Goal: Task Accomplishment & Management: Manage account settings

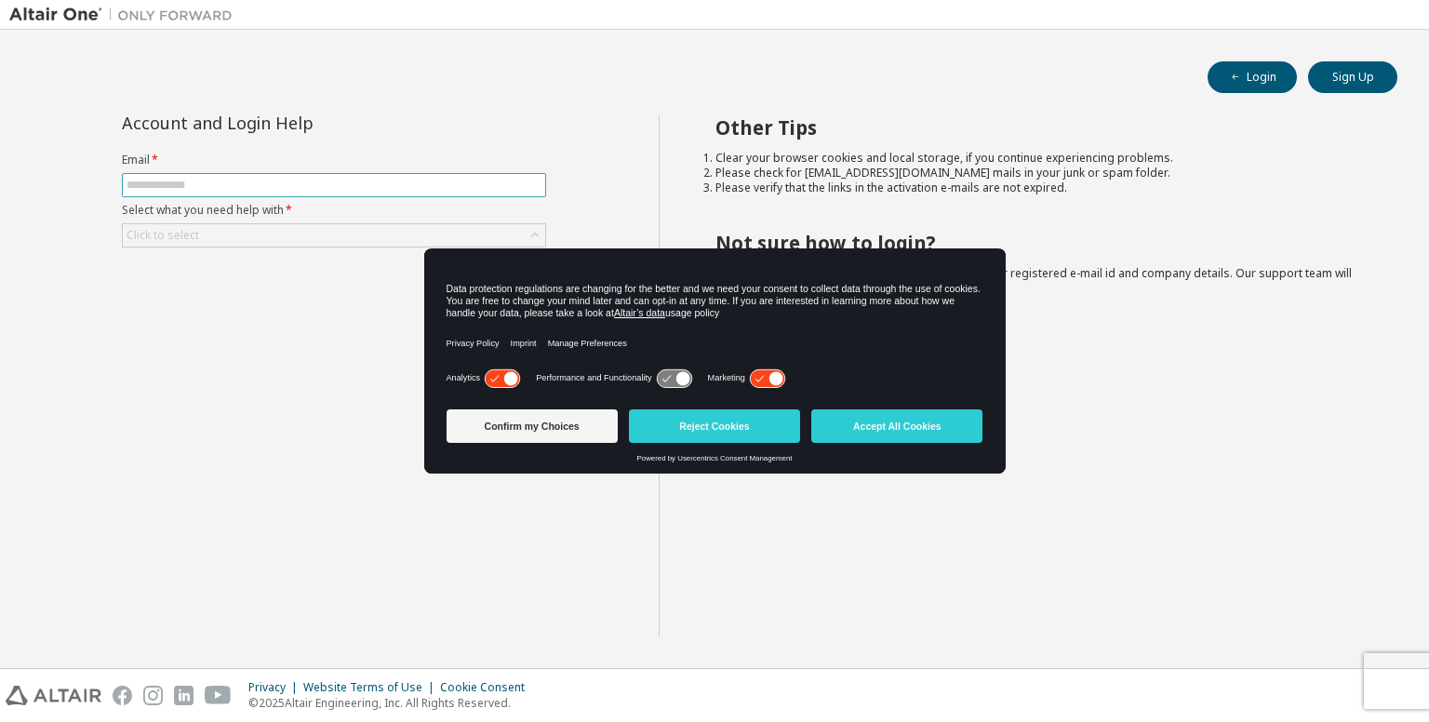
click at [219, 189] on input "text" at bounding box center [333, 185] width 415 height 15
type input "**********"
click at [243, 224] on div "Click to select" at bounding box center [334, 235] width 422 height 22
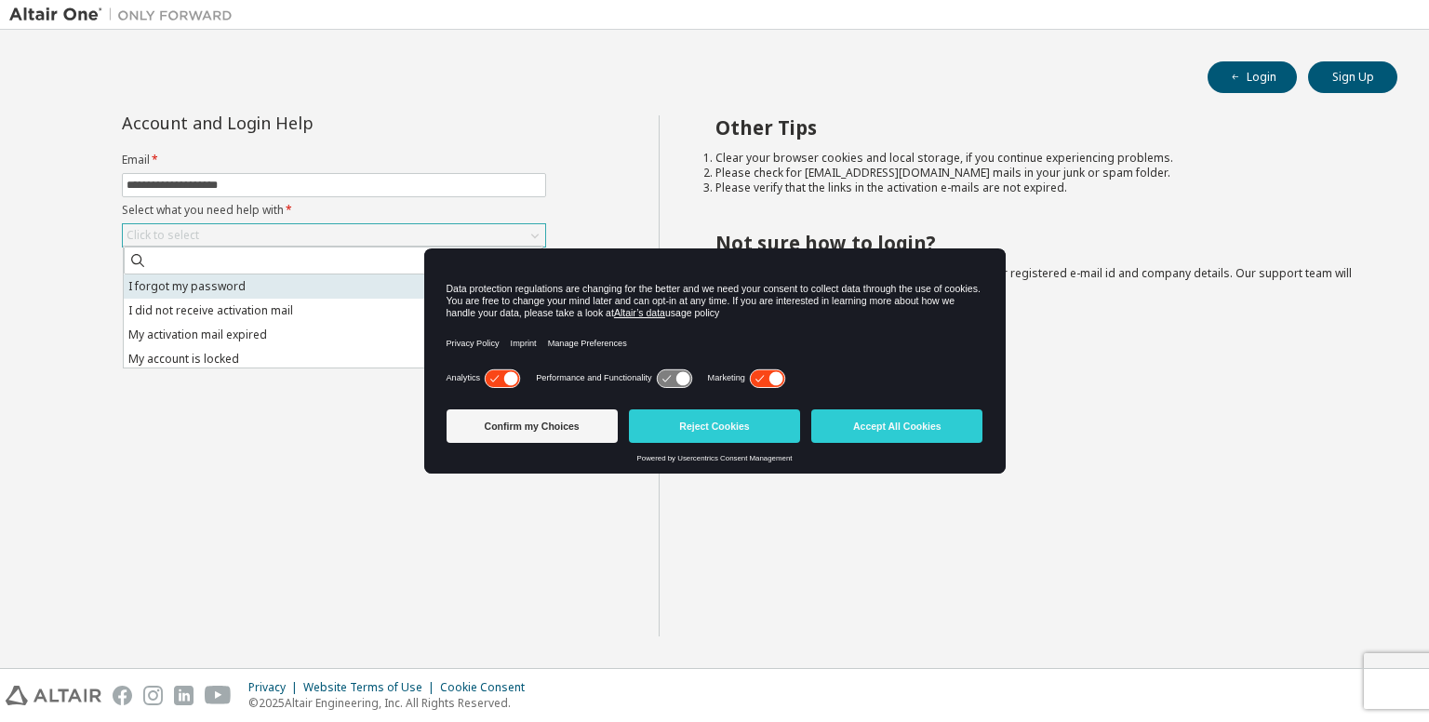
click at [238, 284] on li "I forgot my password" at bounding box center [333, 286] width 419 height 24
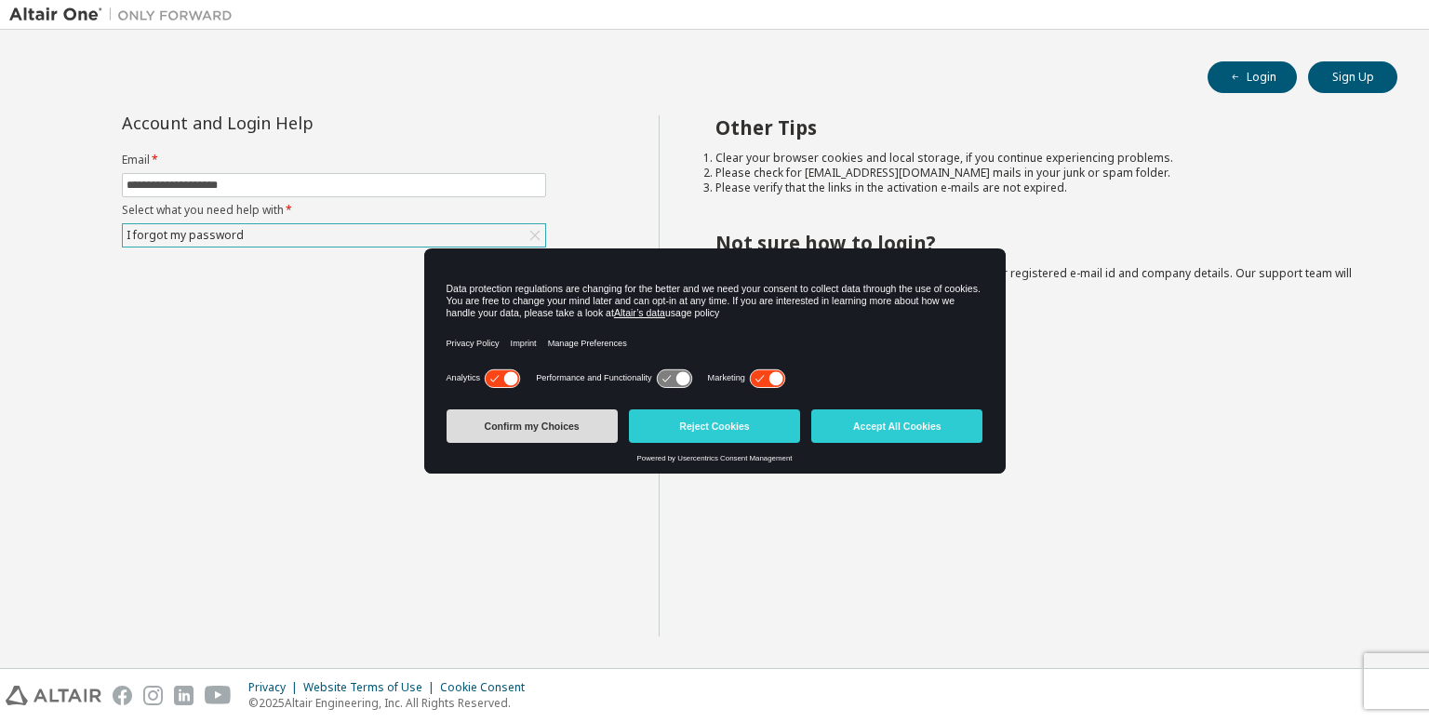
click at [528, 423] on button "Confirm my Choices" at bounding box center [531, 425] width 171 height 33
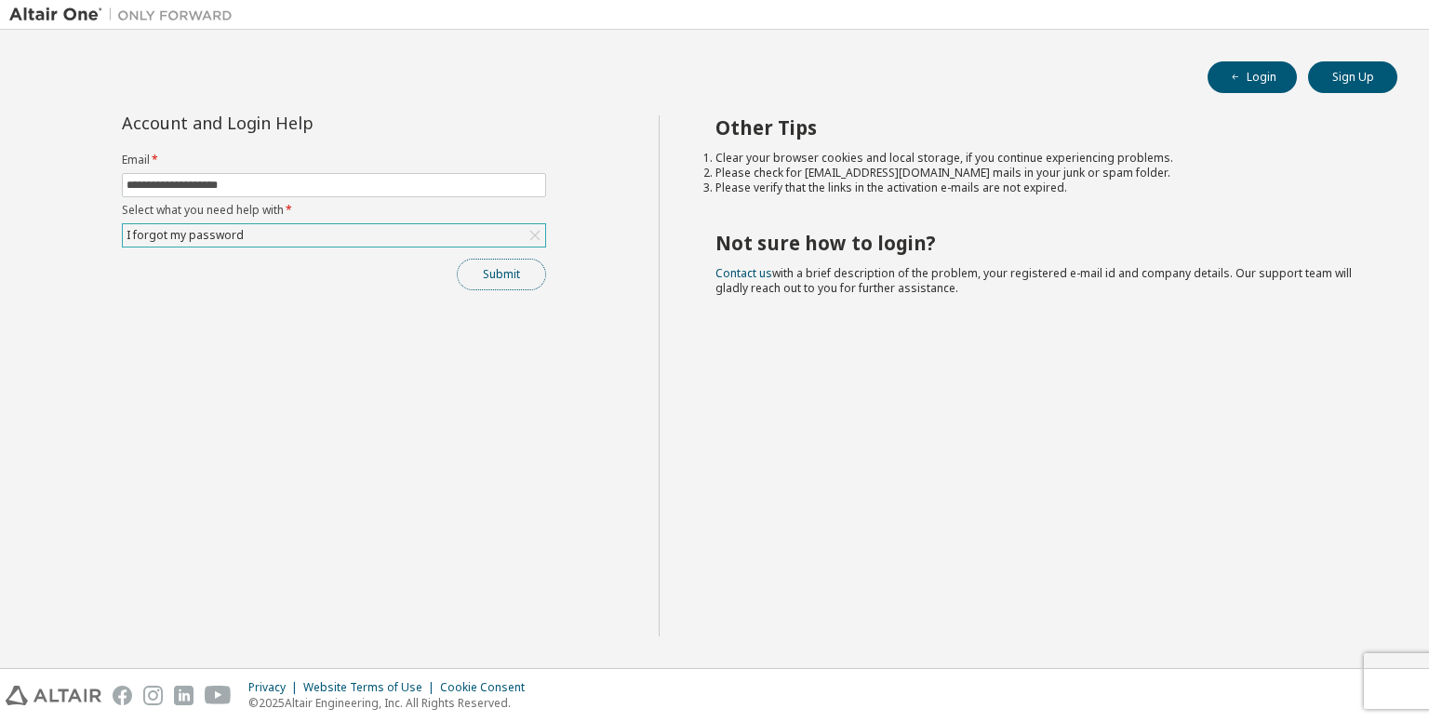
click at [510, 259] on button "Submit" at bounding box center [501, 275] width 89 height 32
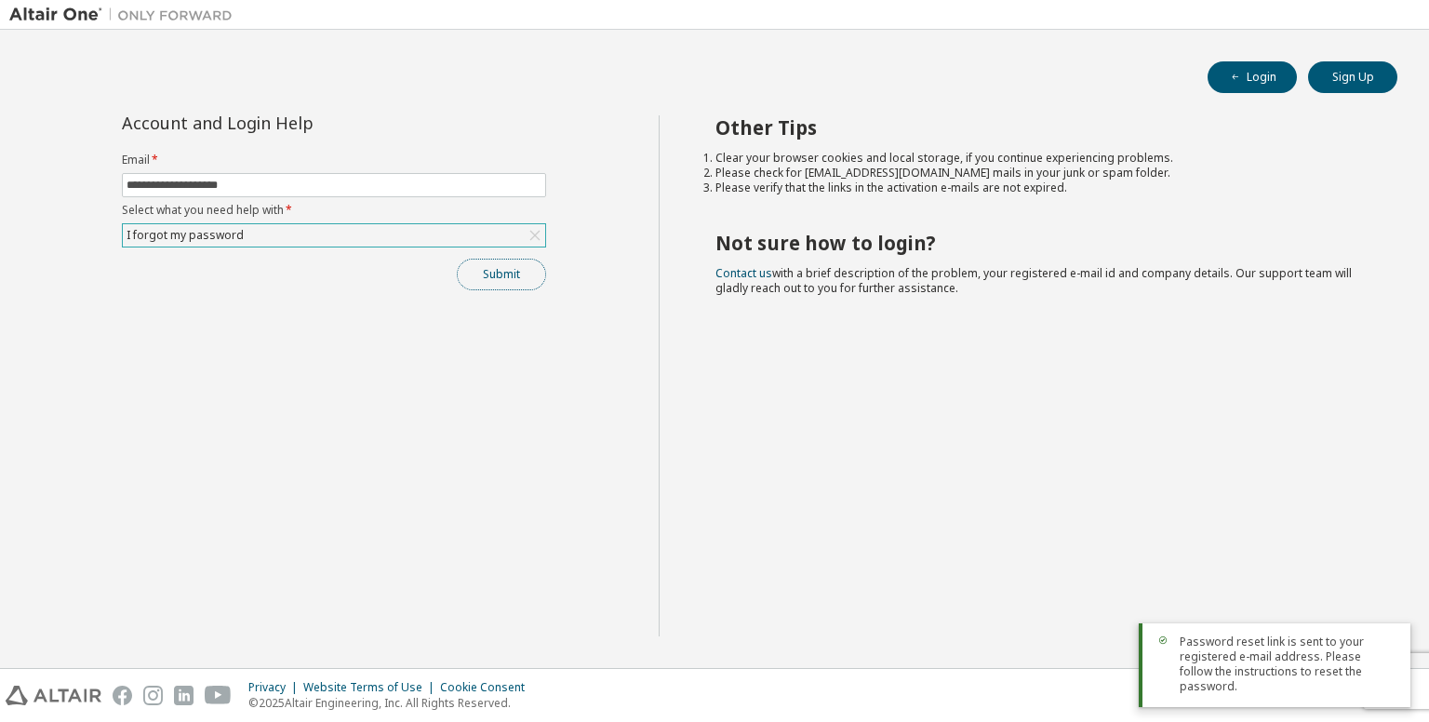
click at [522, 264] on button "Submit" at bounding box center [501, 275] width 89 height 32
click at [512, 263] on button "Submit" at bounding box center [501, 275] width 89 height 32
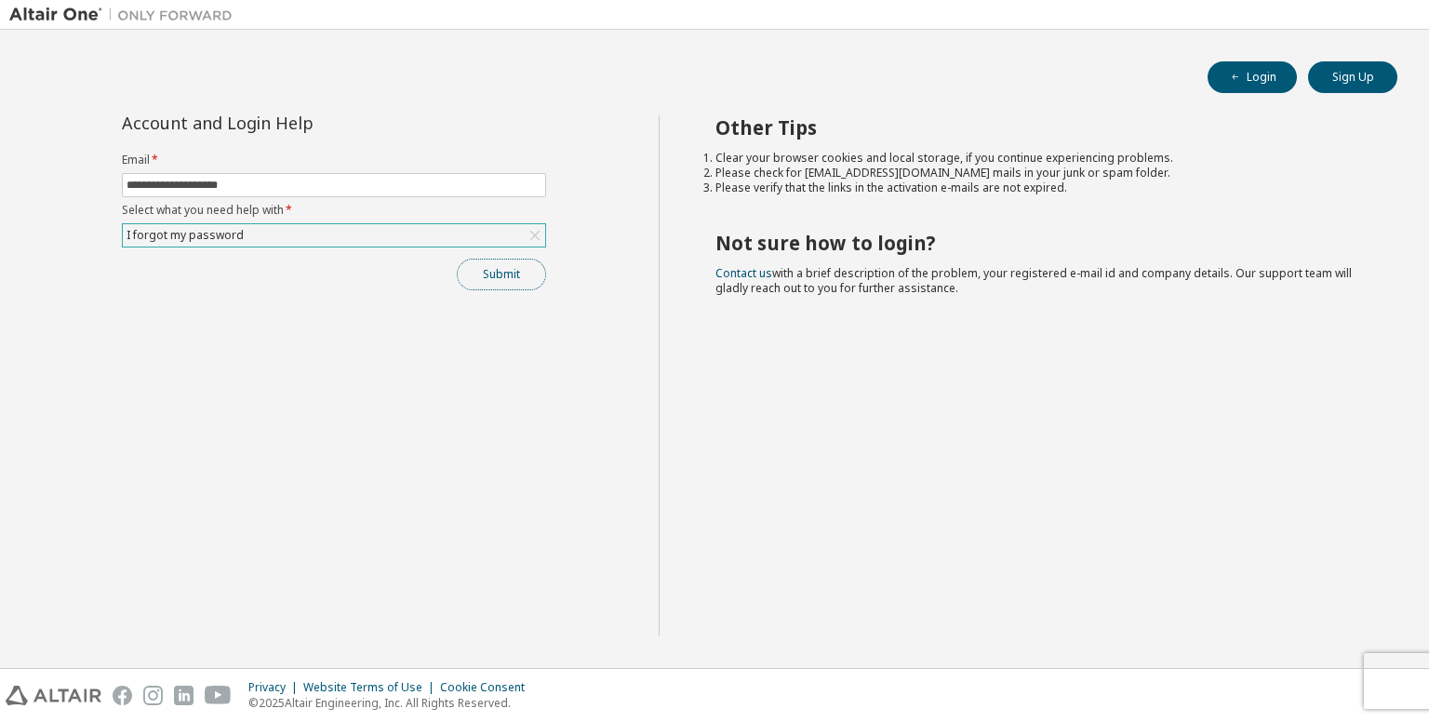
click at [513, 261] on button "Submit" at bounding box center [501, 275] width 89 height 32
